Goal: Download file/media

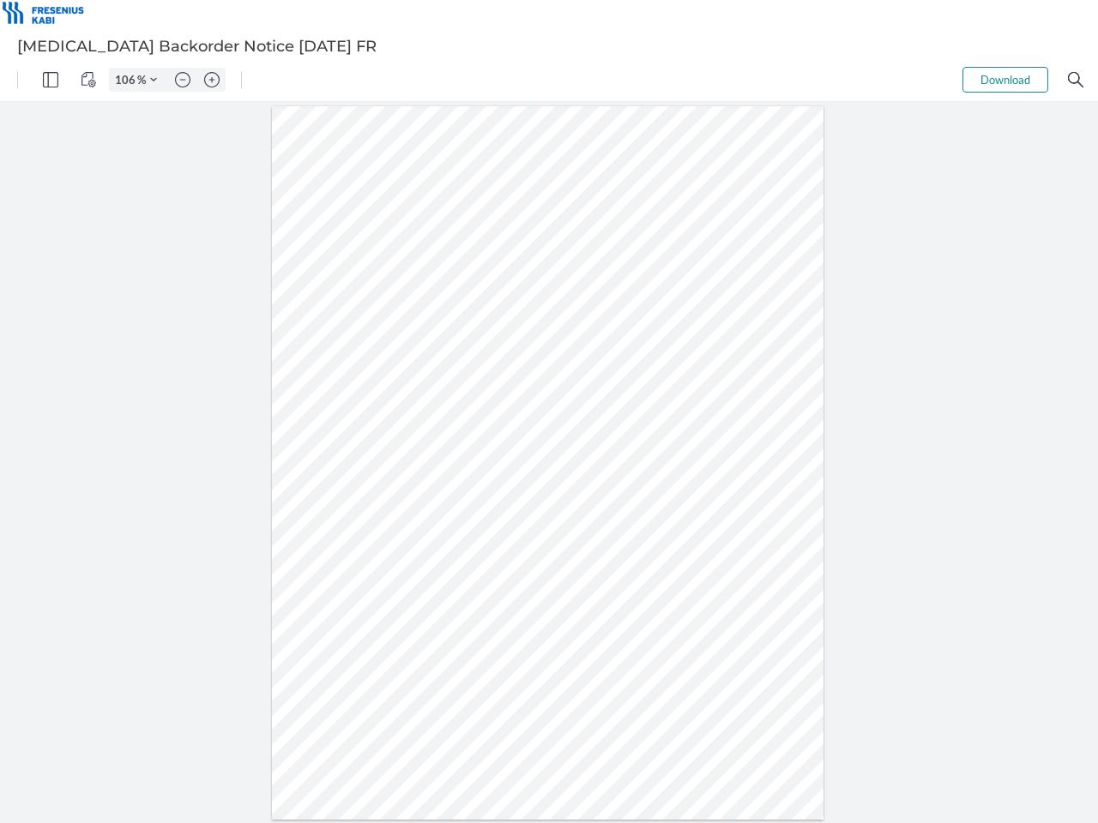
click at [51, 80] on img "Panel" at bounding box center [50, 79] width 15 height 15
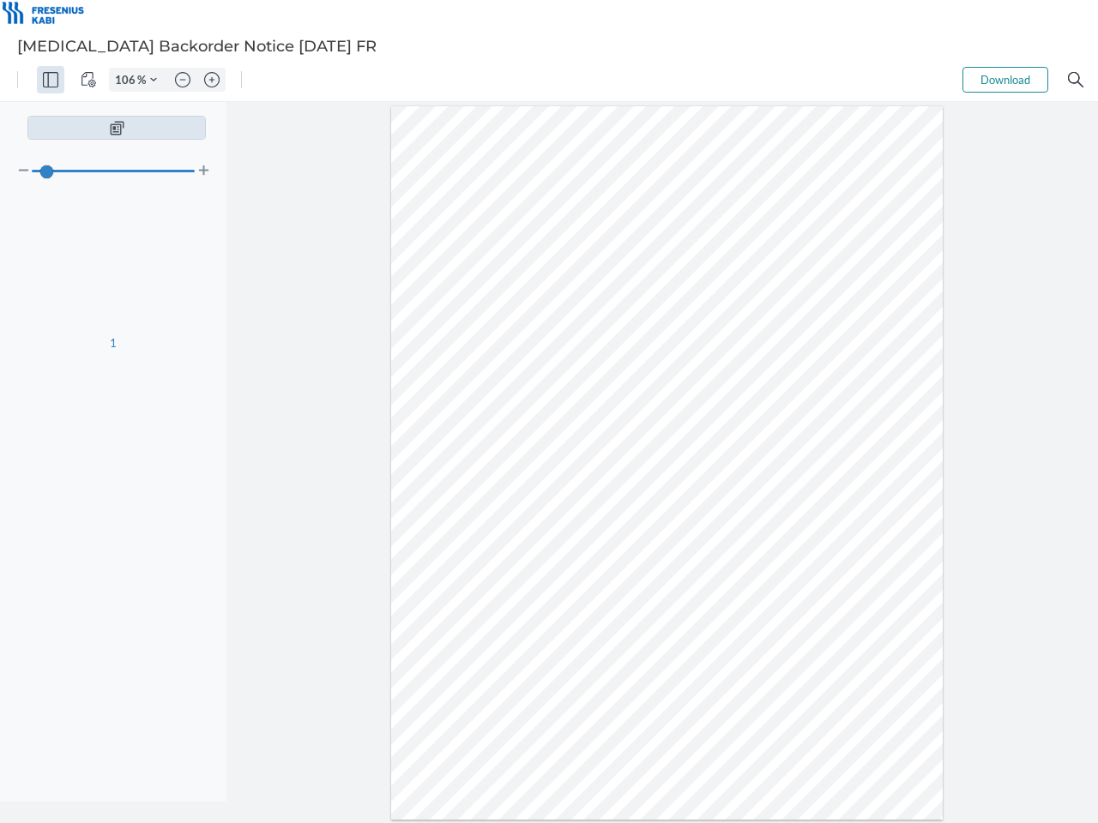
click at [88, 80] on img "View Controls" at bounding box center [88, 79] width 15 height 15
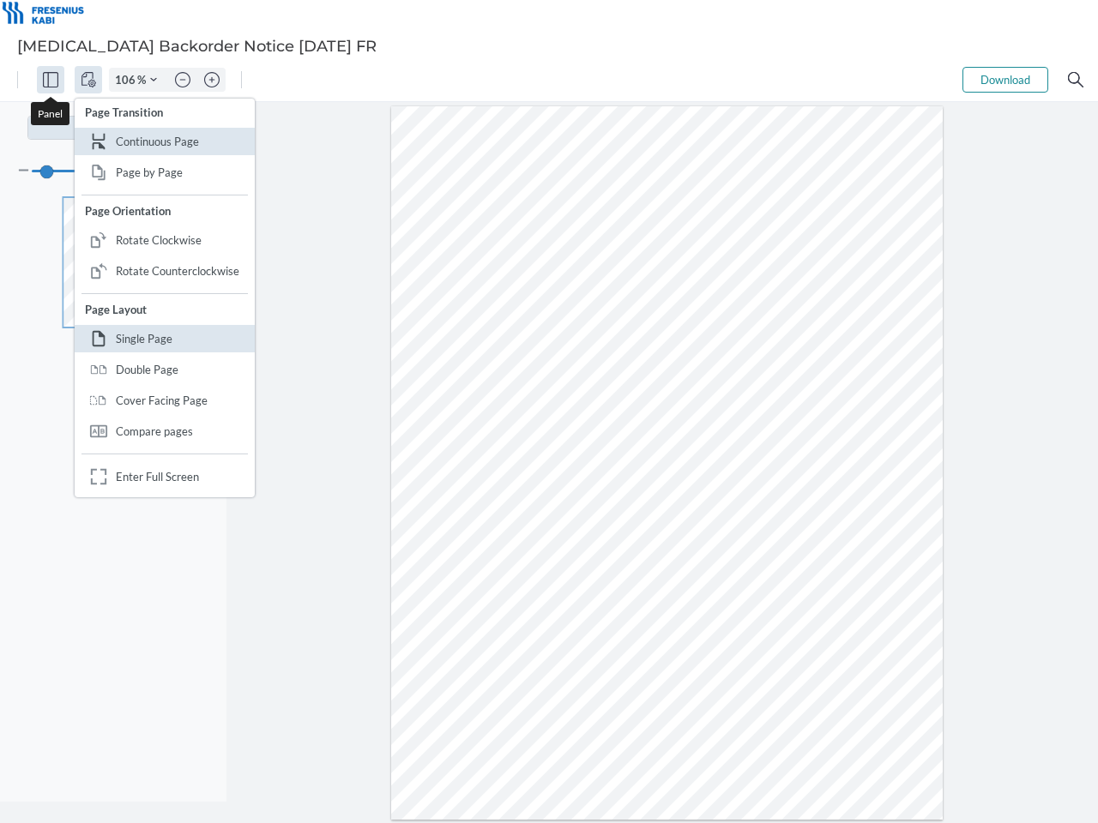
click at [128, 80] on input "106" at bounding box center [123, 79] width 27 height 15
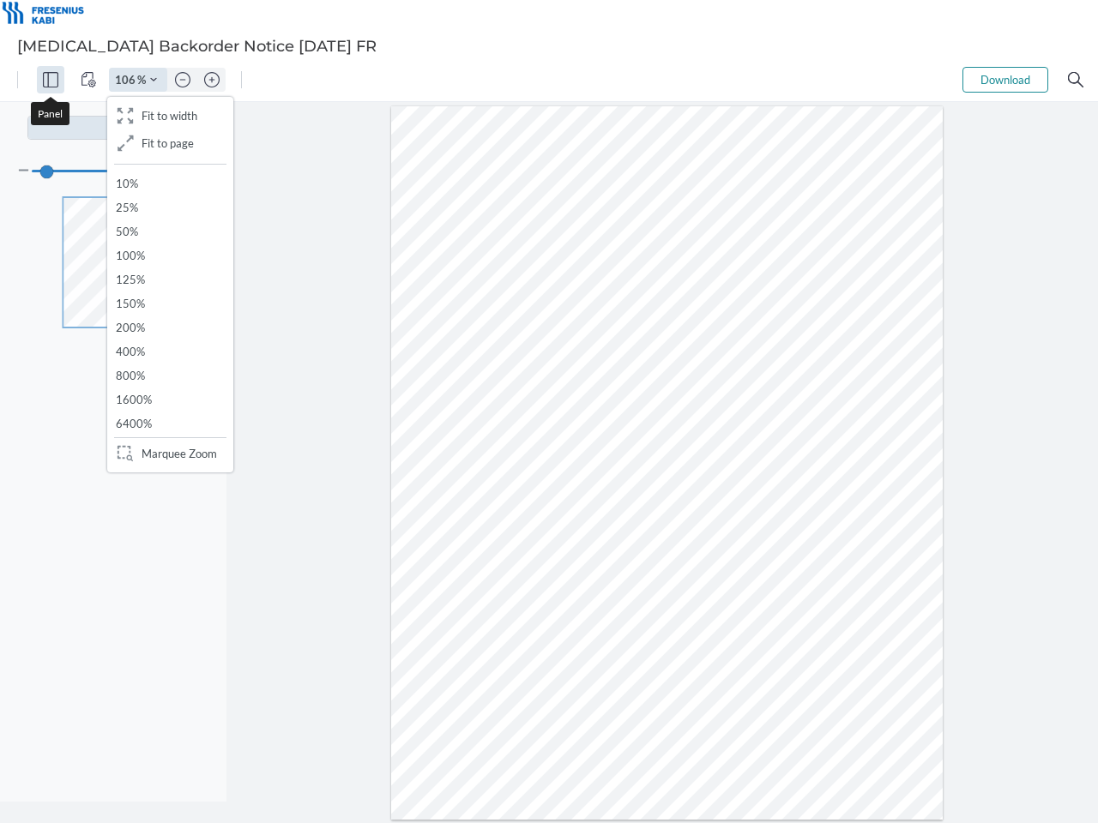
click at [154, 80] on img "Zoom Controls" at bounding box center [153, 79] width 7 height 7
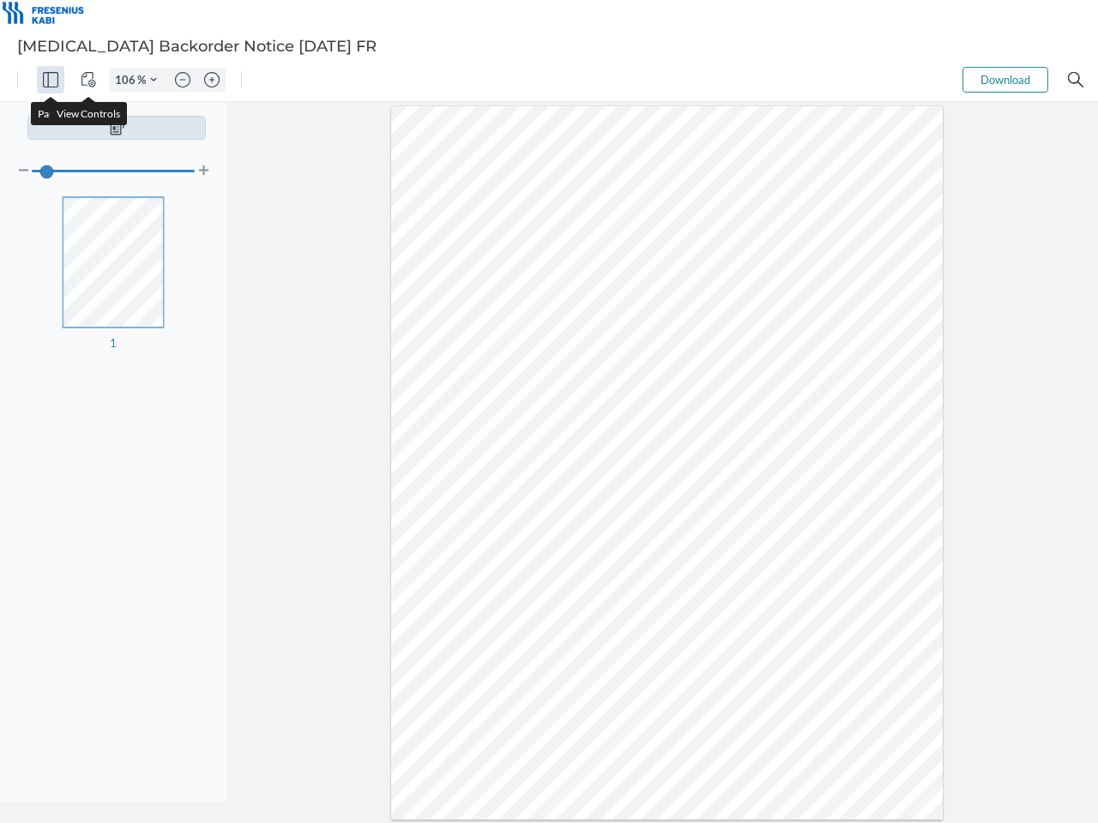
click at [183, 80] on img "Zoom out" at bounding box center [182, 79] width 15 height 15
click at [212, 80] on img "Zoom in" at bounding box center [211, 79] width 15 height 15
type input "106"
click at [1005, 80] on button "Download" at bounding box center [1005, 80] width 86 height 26
click at [1076, 80] on img "Search" at bounding box center [1075, 79] width 15 height 15
